Goal: Complete application form

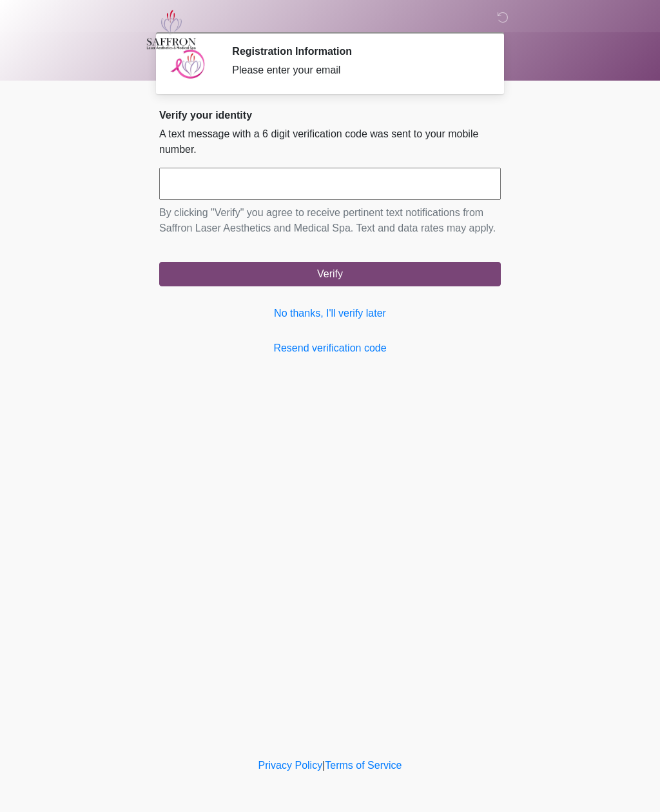
click at [440, 185] on input "text" at bounding box center [330, 184] width 342 height 32
type input "******"
click at [424, 286] on button "Verify" at bounding box center [330, 274] width 342 height 24
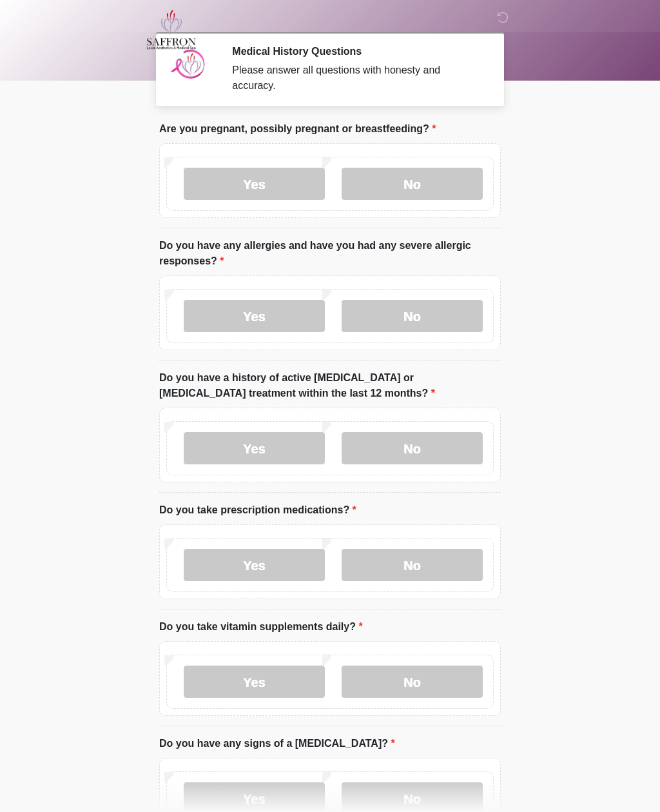
click at [435, 186] on label "No" at bounding box center [412, 184] width 141 height 32
click at [431, 306] on label "No" at bounding box center [412, 316] width 141 height 32
click at [440, 440] on label "No" at bounding box center [412, 448] width 141 height 32
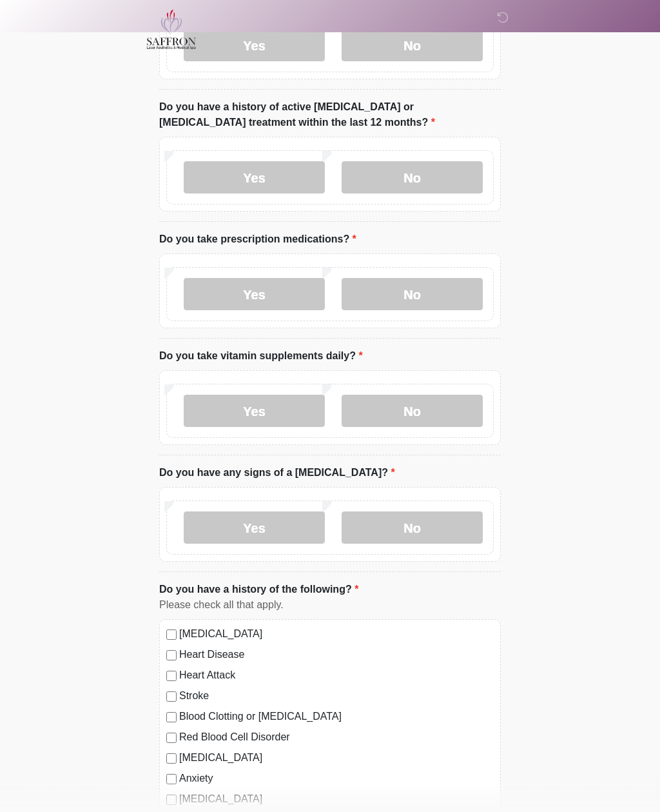
scroll to position [271, 0]
click at [436, 284] on label "No" at bounding box center [412, 294] width 141 height 32
click at [292, 408] on label "Yes" at bounding box center [254, 411] width 141 height 32
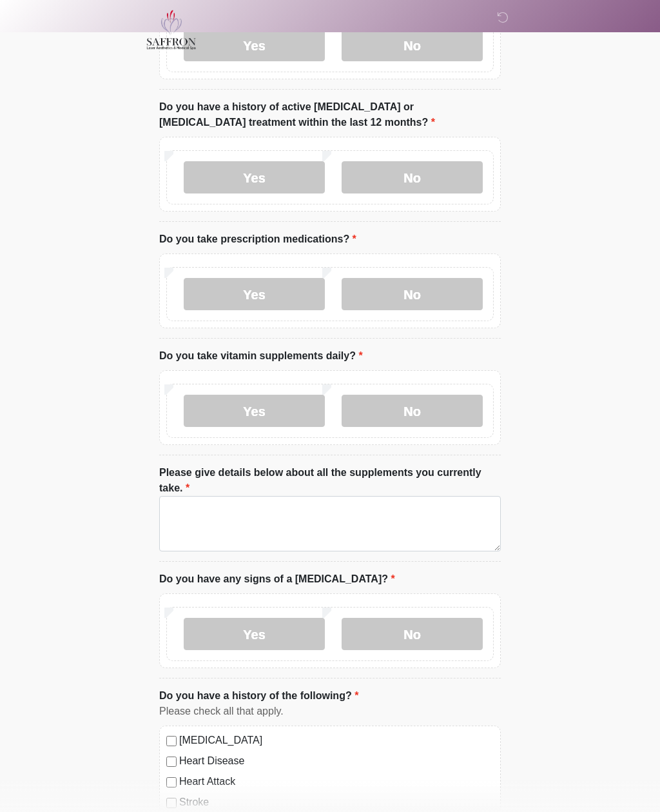
click at [430, 402] on label "No" at bounding box center [412, 411] width 141 height 32
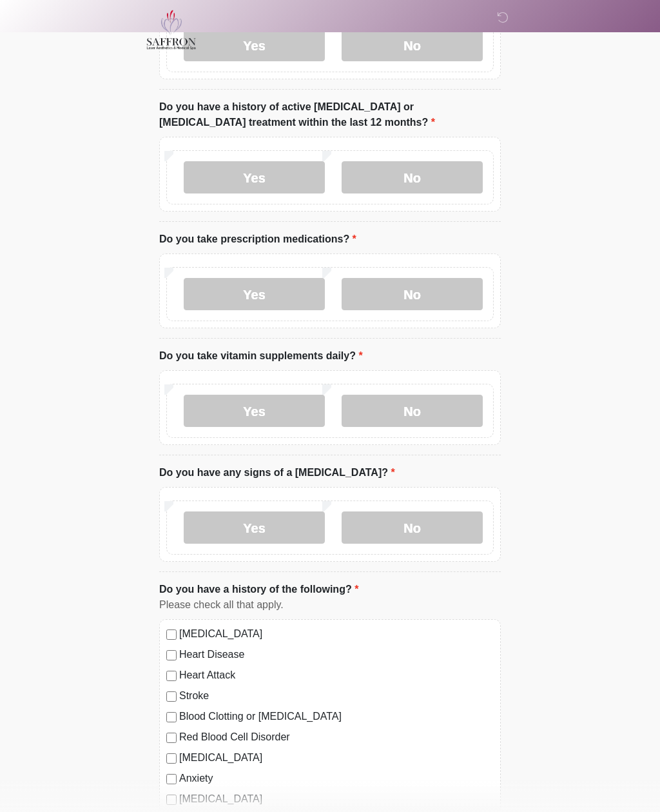
click at [281, 403] on label "Yes" at bounding box center [254, 411] width 141 height 32
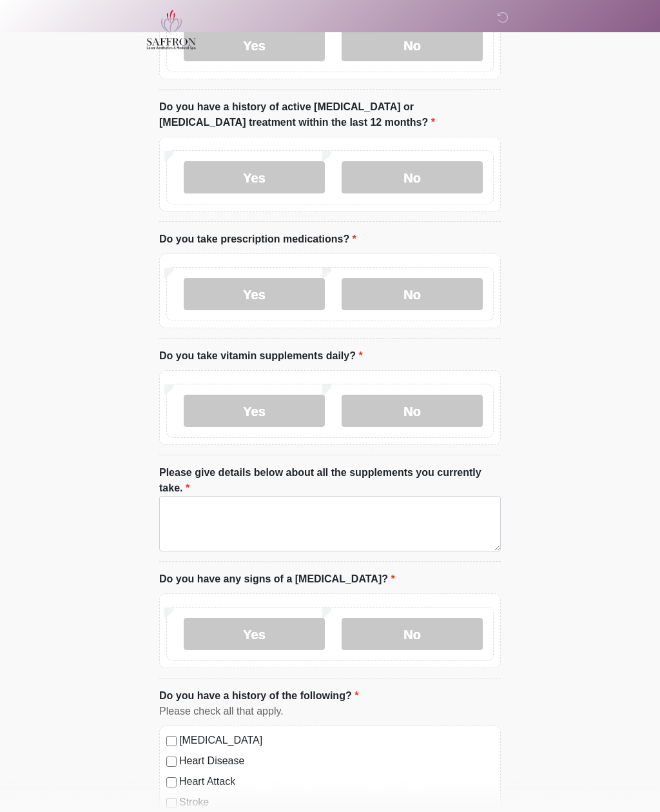
click at [322, 494] on label "Please give details below about all the supplements you currently take." at bounding box center [330, 480] width 342 height 31
click at [322, 496] on textarea "Please give details below about all the supplements you currently take." at bounding box center [330, 523] width 342 height 55
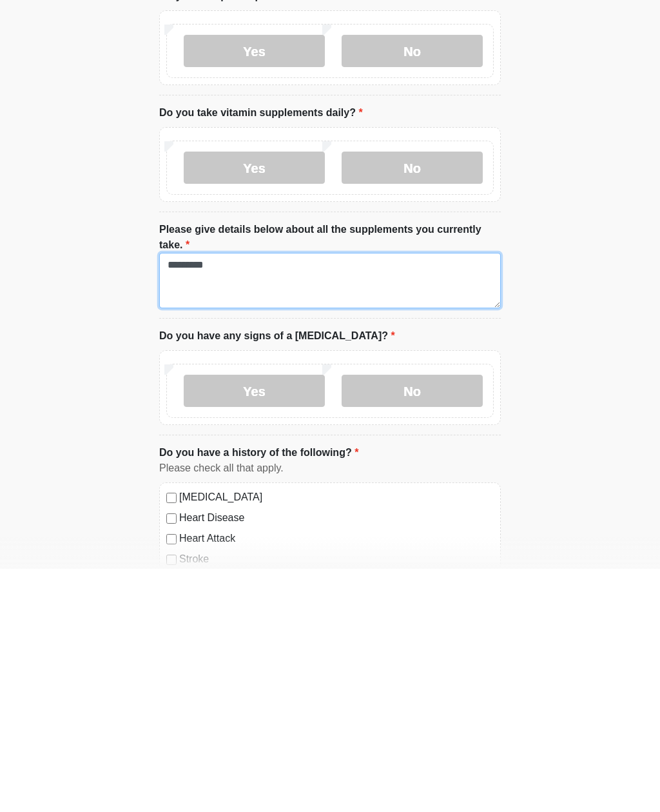
type textarea "*********"
click at [447, 618] on label "No" at bounding box center [412, 634] width 141 height 32
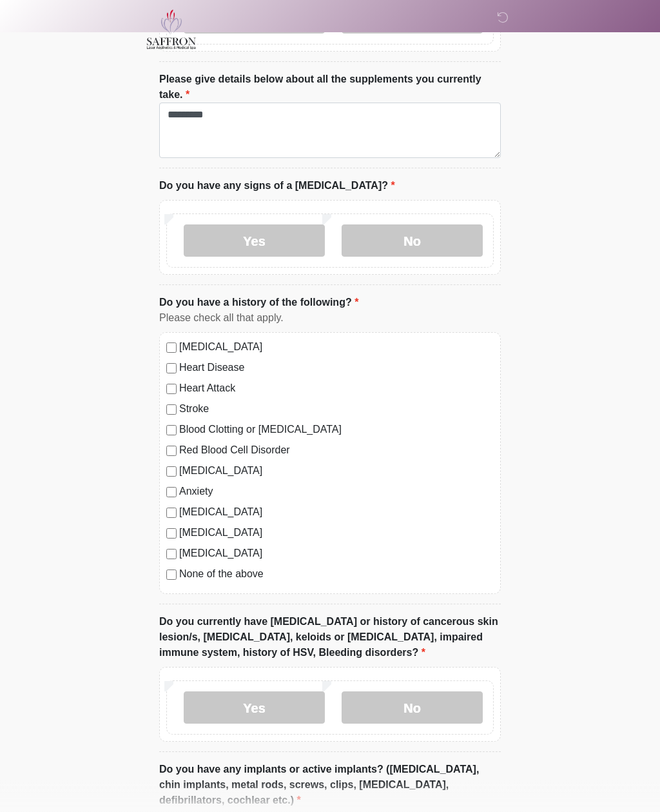
scroll to position [665, 0]
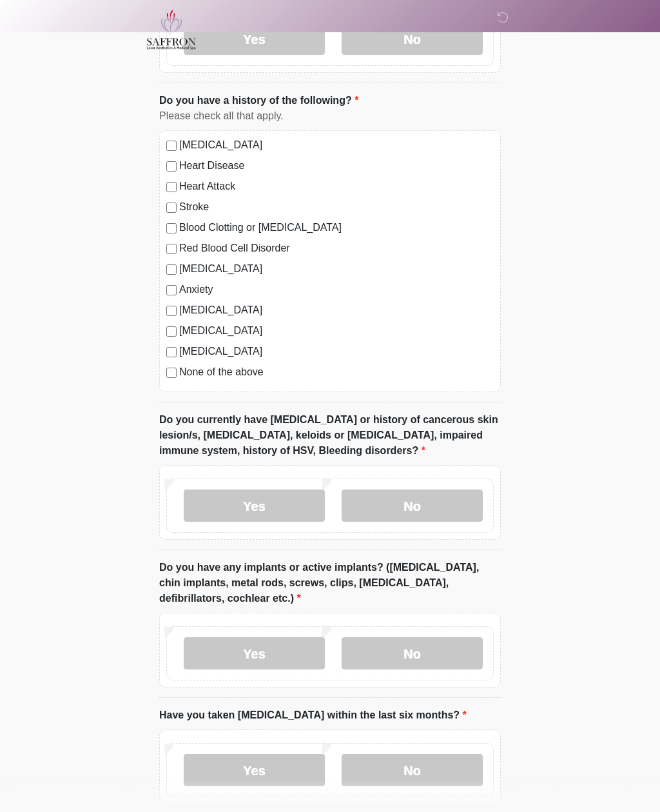
click at [436, 496] on label "No" at bounding box center [412, 505] width 141 height 32
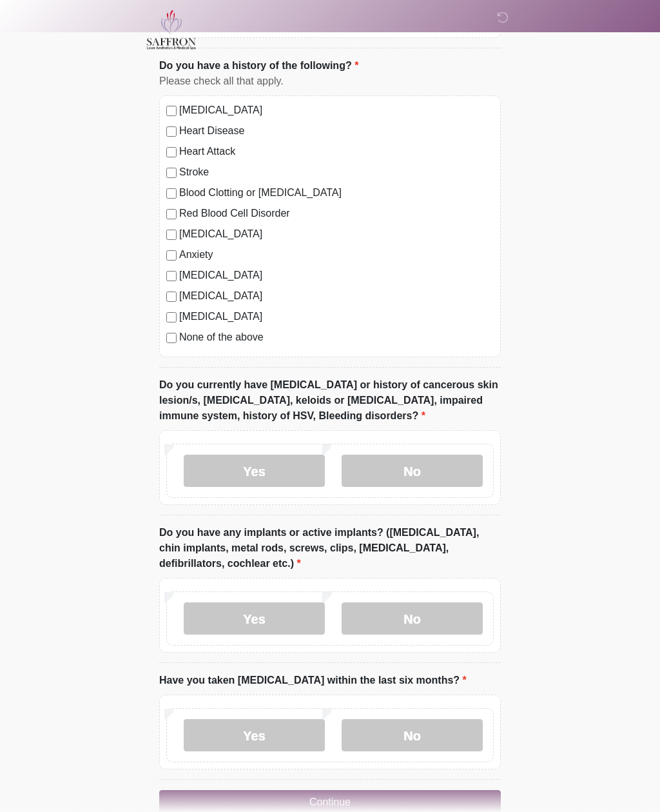
scroll to position [928, 0]
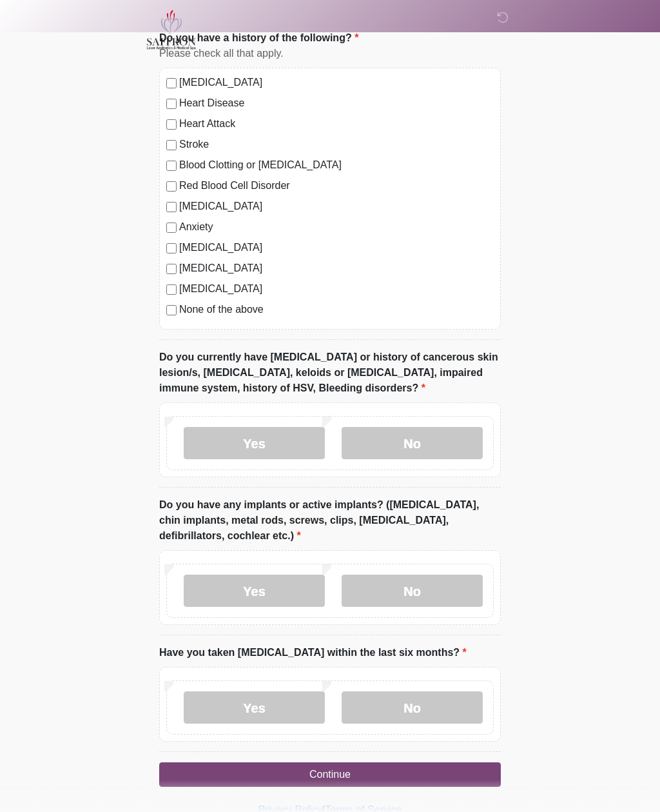
click at [284, 585] on label "Yes" at bounding box center [254, 590] width 141 height 32
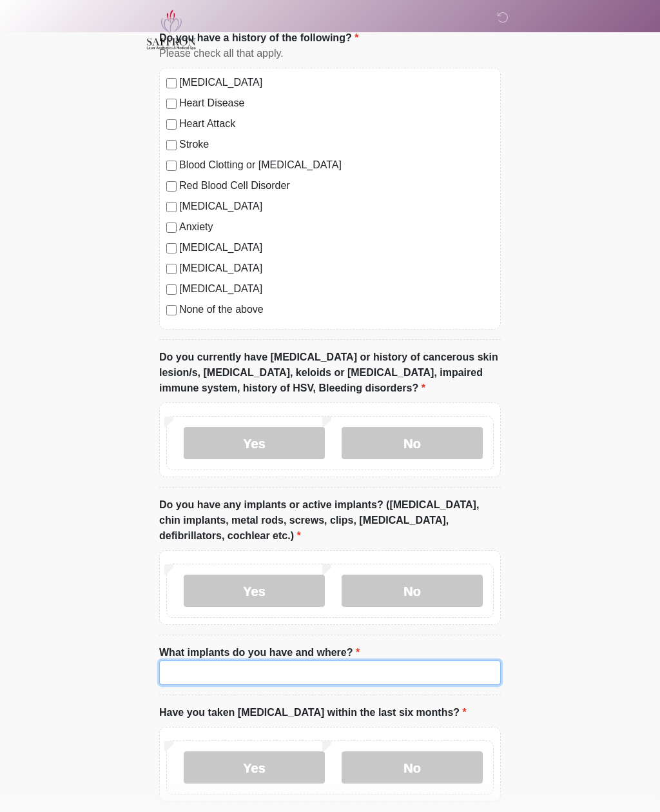
click at [338, 668] on input "What implants do you have and where?" at bounding box center [330, 672] width 342 height 24
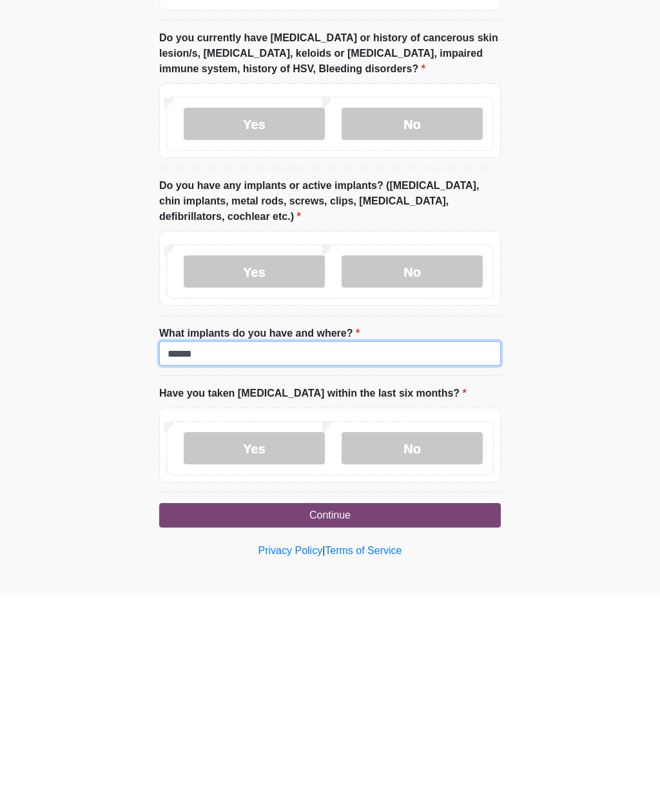
type input "******"
click at [436, 650] on label "No" at bounding box center [412, 666] width 141 height 32
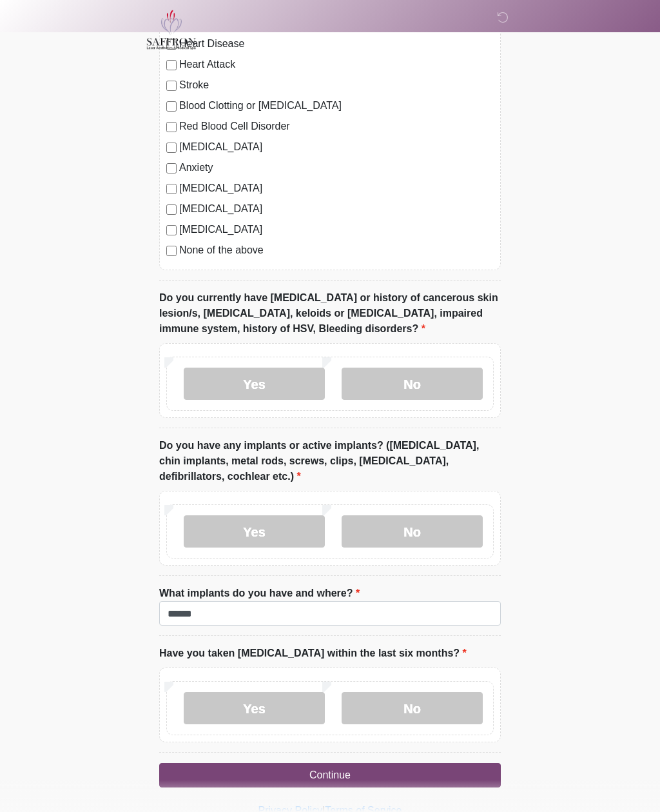
click at [420, 763] on button "Continue" at bounding box center [330, 775] width 342 height 24
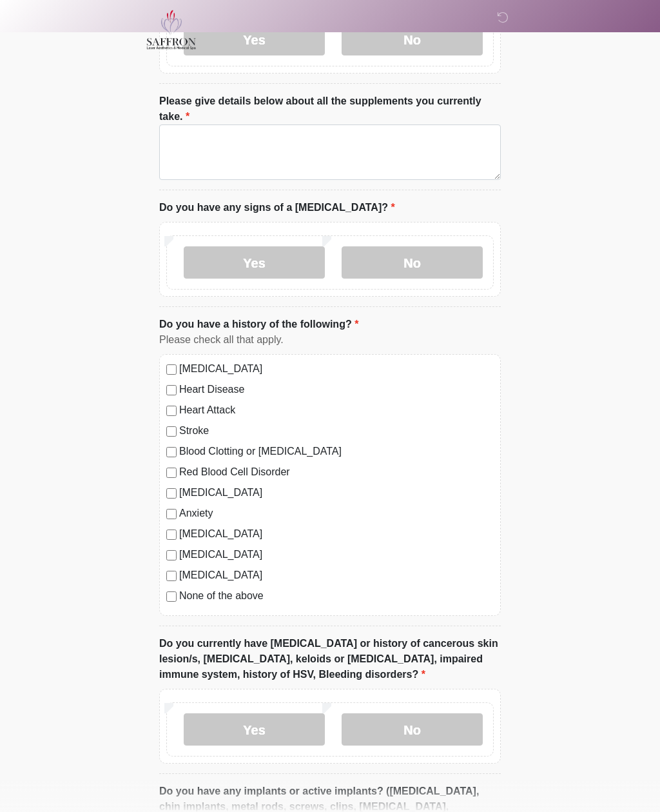
scroll to position [0, 0]
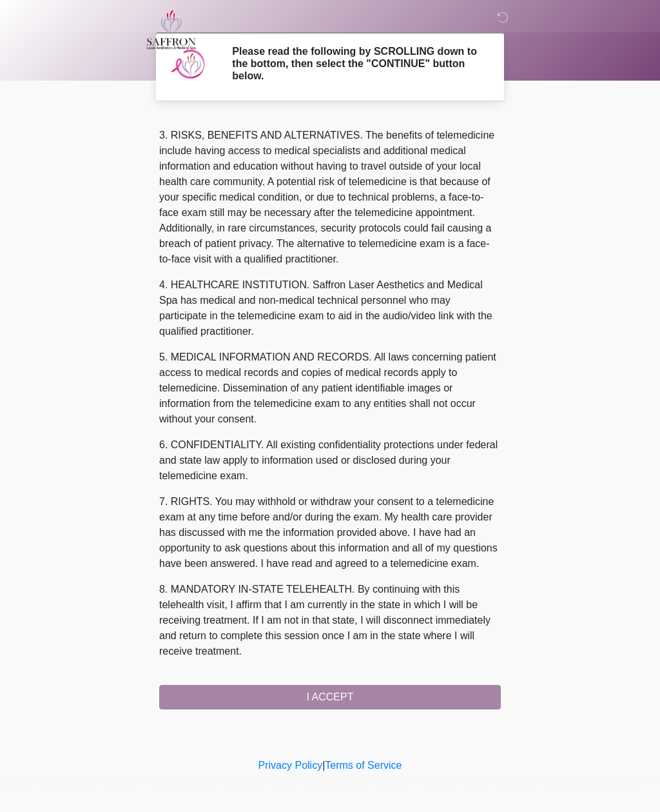
click at [369, 694] on button "I ACCEPT" at bounding box center [330, 697] width 342 height 24
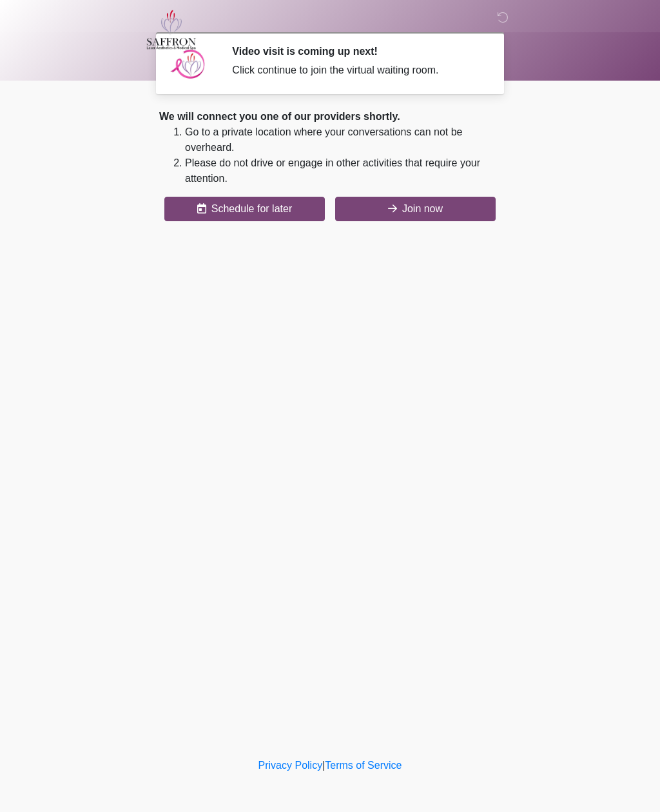
click at [441, 208] on button "Join now" at bounding box center [415, 209] width 161 height 24
